Goal: Check status: Check status

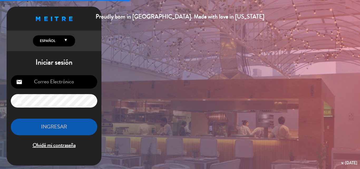
type input "[EMAIL_ADDRESS][DOMAIN_NAME]"
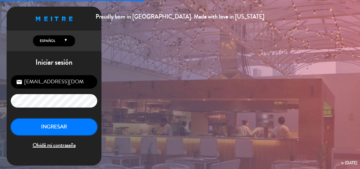
click at [70, 127] on button "INGRESAR" at bounding box center [54, 126] width 86 height 17
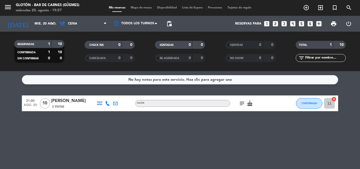
drag, startPoint x: 242, startPoint y: 99, endPoint x: 243, endPoint y: 102, distance: 2.8
click at [242, 100] on div "subject cake" at bounding box center [253, 103] width 47 height 16
click at [243, 102] on icon "subject" at bounding box center [241, 103] width 6 height 6
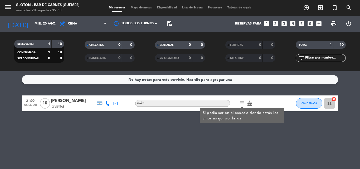
click at [250, 100] on icon "cake" at bounding box center [249, 103] width 6 height 6
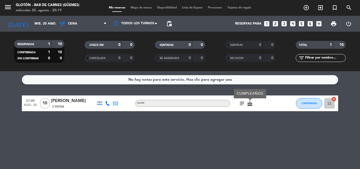
click at [268, 119] on div "No hay notas para este servicio. Haz clic para agregar una 21:00 [DATE] [PERSON…" at bounding box center [180, 120] width 360 height 98
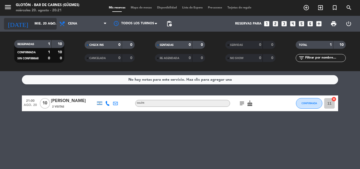
click at [50, 27] on input "mié. 20 ago." at bounding box center [54, 23] width 44 height 9
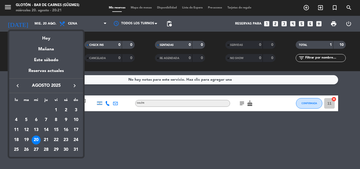
click at [48, 139] on div "21" at bounding box center [46, 139] width 9 height 9
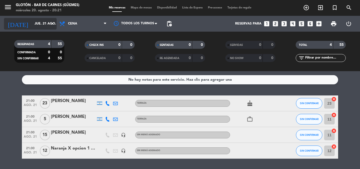
click at [48, 21] on input "jue. 21 ago." at bounding box center [54, 23] width 44 height 9
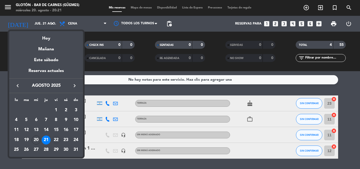
click at [59, 140] on div "22" at bounding box center [56, 139] width 9 height 9
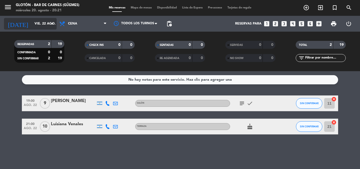
click at [47, 24] on input "vie. 22 ago." at bounding box center [54, 23] width 44 height 9
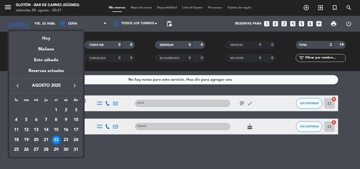
click at [67, 139] on div "23" at bounding box center [65, 139] width 9 height 9
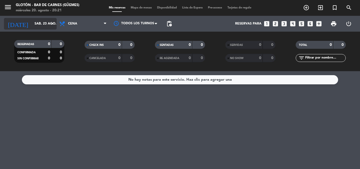
click at [40, 27] on input "sáb. 23 ago." at bounding box center [54, 23] width 44 height 9
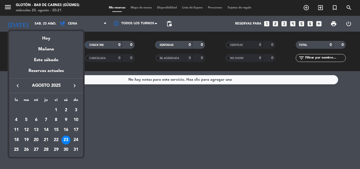
click at [46, 139] on div "21" at bounding box center [46, 139] width 9 height 9
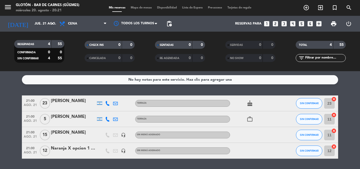
click at [250, 102] on icon "cake" at bounding box center [249, 103] width 6 height 6
click at [252, 120] on icon "work_outline" at bounding box center [249, 119] width 6 height 6
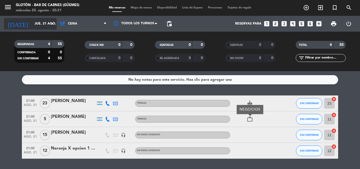
click at [48, 22] on input "jue. 21 ago." at bounding box center [54, 23] width 44 height 9
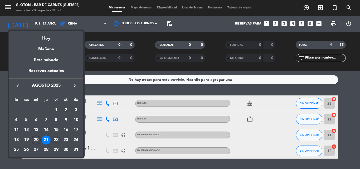
click at [54, 135] on td "22" at bounding box center [56, 140] width 10 height 10
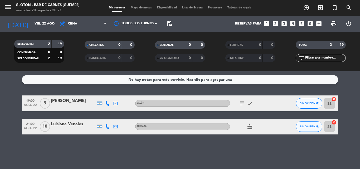
click at [243, 100] on icon "subject" at bounding box center [241, 103] width 6 height 6
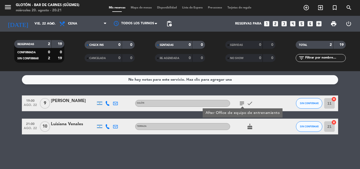
click at [251, 128] on icon "cake" at bounding box center [249, 126] width 6 height 6
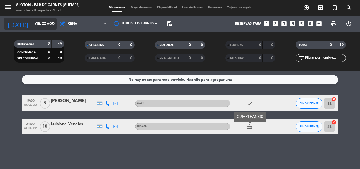
click at [54, 19] on div "[DATE] [DATE] arrow_drop_down" at bounding box center [30, 24] width 53 height 12
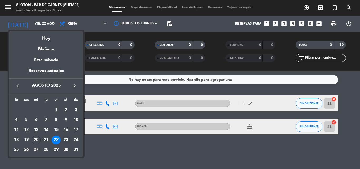
click at [64, 143] on div "23" at bounding box center [65, 139] width 9 height 9
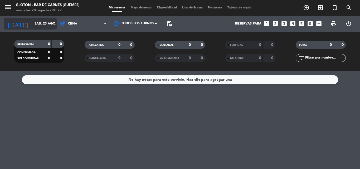
click at [43, 23] on input "sáb. 23 ago." at bounding box center [54, 23] width 44 height 9
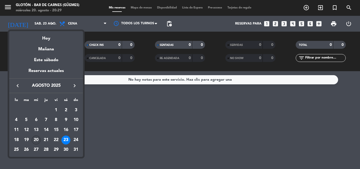
click at [36, 139] on div "20" at bounding box center [36, 139] width 9 height 9
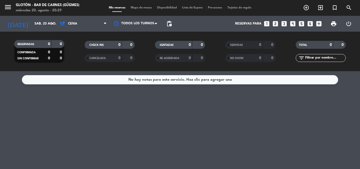
type input "mié. 20 ago."
